Goal: Register for event/course

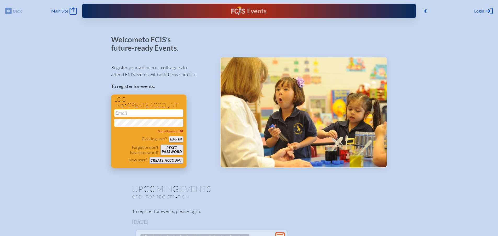
click at [167, 159] on button "Create account" at bounding box center [166, 160] width 34 height 7
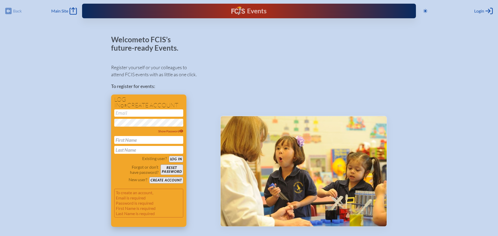
click at [149, 114] on input "email" at bounding box center [148, 112] width 69 height 7
type input "[EMAIL_ADDRESS][DOMAIN_NAME]"
click at [147, 143] on input "text" at bounding box center [148, 140] width 69 height 8
type input "[PERSON_NAME]"
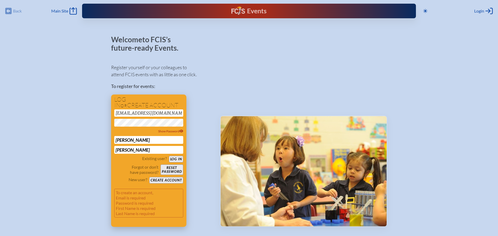
click at [167, 181] on button "Create account" at bounding box center [166, 180] width 34 height 7
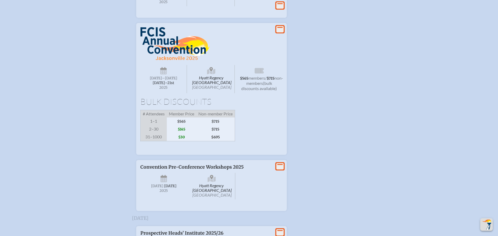
scroll to position [731, 0]
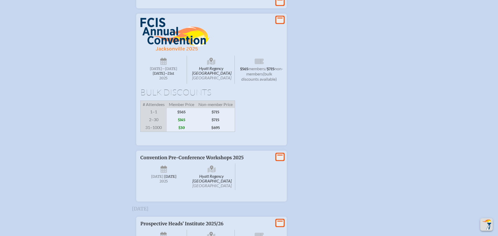
click at [185, 132] on span "$30" at bounding box center [182, 128] width 30 height 8
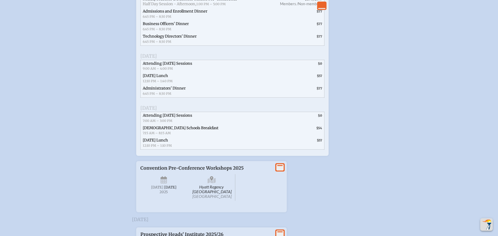
scroll to position [967, 0]
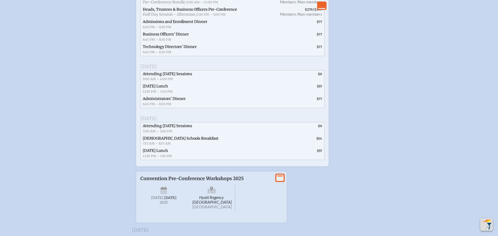
click at [245, 95] on span "$57" at bounding box center [279, 89] width 89 height 13
click at [159, 76] on span "Attending [DATE] Sessions" at bounding box center [167, 74] width 49 height 5
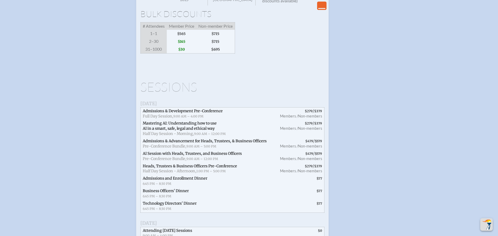
scroll to position [679, 0]
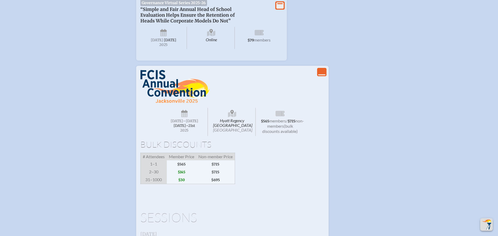
click at [173, 103] on img at bounding box center [174, 86] width 69 height 33
click at [283, 123] on span "members" at bounding box center [277, 120] width 17 height 5
click at [202, 136] on span "[DATE] –[DATE]–⁠21st , 2025" at bounding box center [184, 122] width 47 height 28
drag, startPoint x: 179, startPoint y: 147, endPoint x: 299, endPoint y: 148, distance: 119.6
click at [182, 136] on span "[DATE] –[DATE]–⁠21st , 2025" at bounding box center [184, 122] width 47 height 28
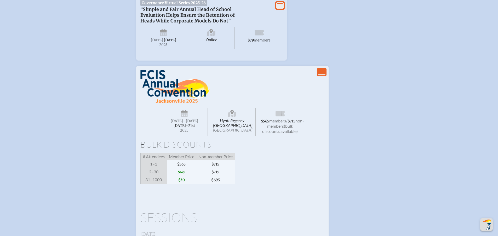
click at [324, 76] on icon "View Less" at bounding box center [321, 71] width 7 height 7
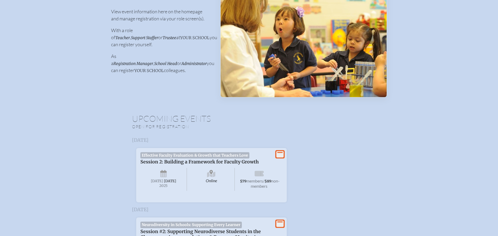
scroll to position [0, 0]
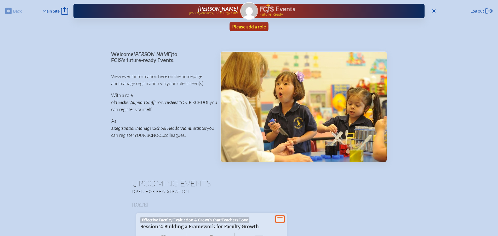
click at [255, 26] on span "Please add a role" at bounding box center [249, 27] width 34 height 6
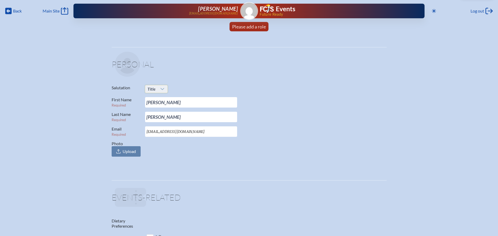
click at [155, 89] on span "Title" at bounding box center [151, 88] width 8 height 5
click at [155, 96] on li "Mr." at bounding box center [156, 98] width 22 height 7
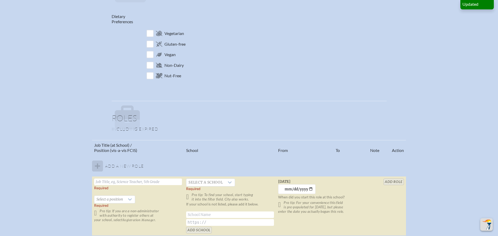
scroll to position [261, 0]
